Goal: Check status: Check status

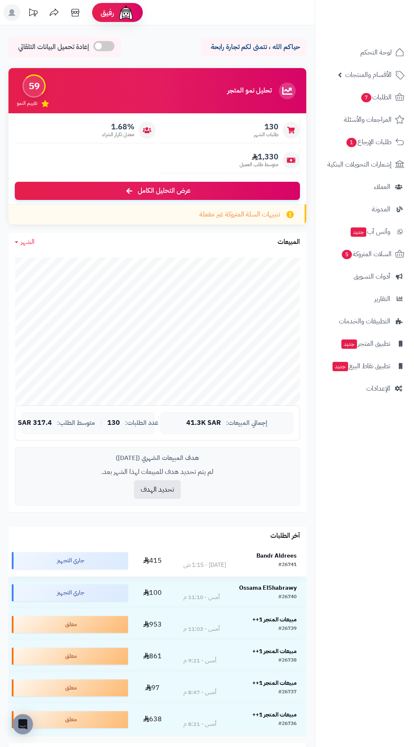
click at [277, 552] on strong "Bandr Aldrees" at bounding box center [277, 555] width 40 height 9
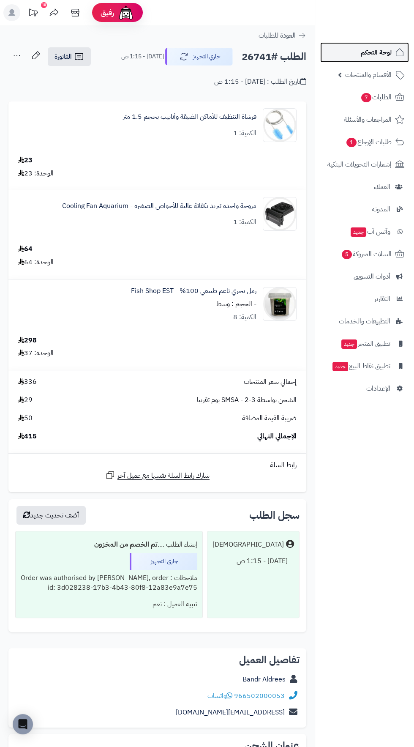
click at [379, 48] on span "لوحة التحكم" at bounding box center [376, 52] width 31 height 12
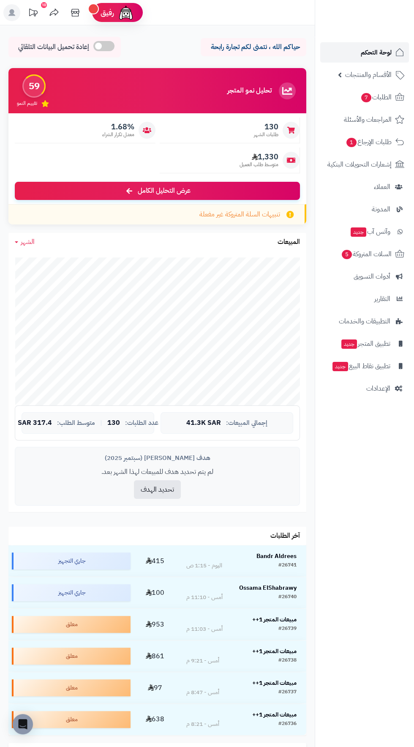
click at [377, 52] on span "لوحة التحكم" at bounding box center [376, 52] width 31 height 12
